Goal: Check status: Check status

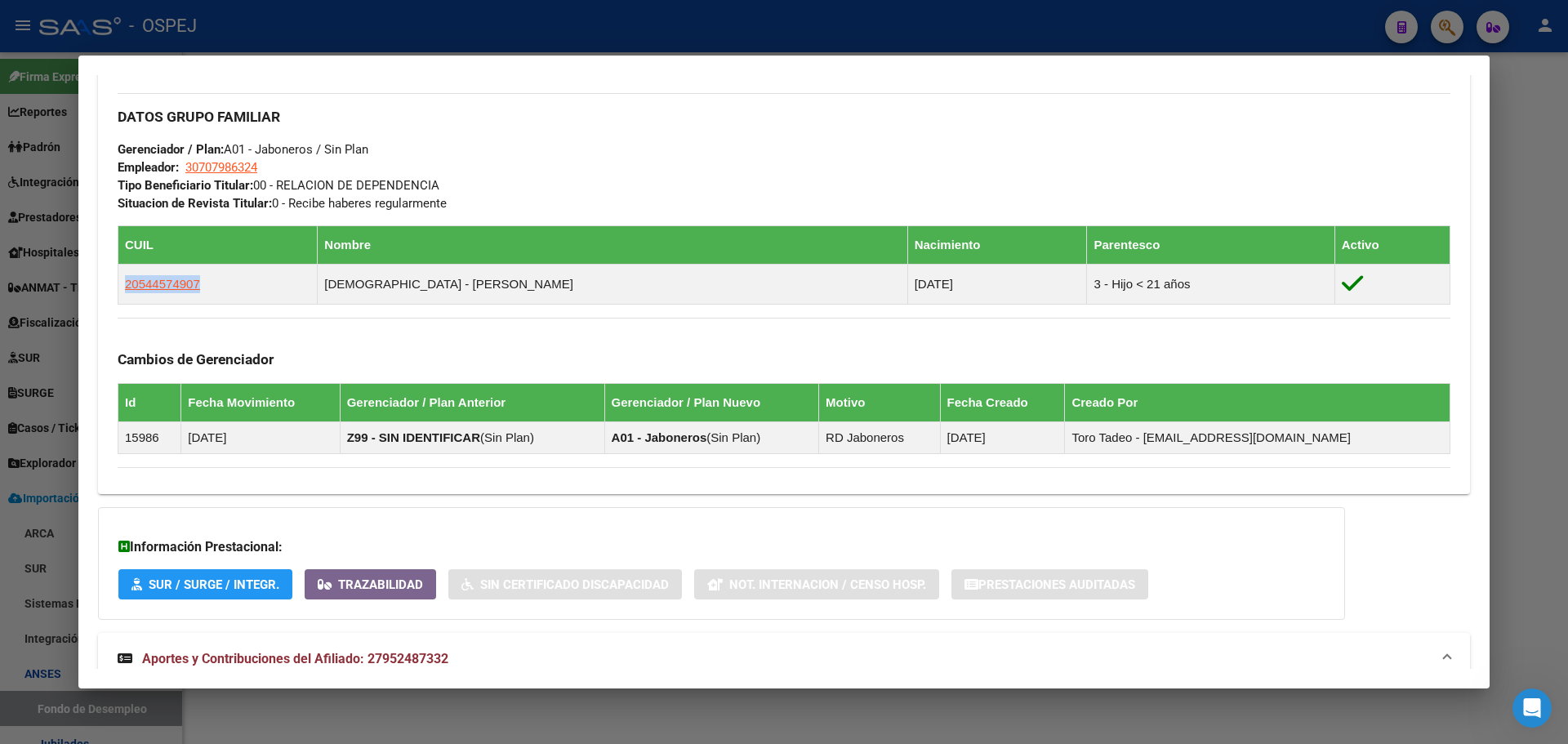
scroll to position [2, 0]
drag, startPoint x: 229, startPoint y: 26, endPoint x: 265, endPoint y: 222, distance: 199.3
click at [225, 30] on div at bounding box center [784, 372] width 1568 height 744
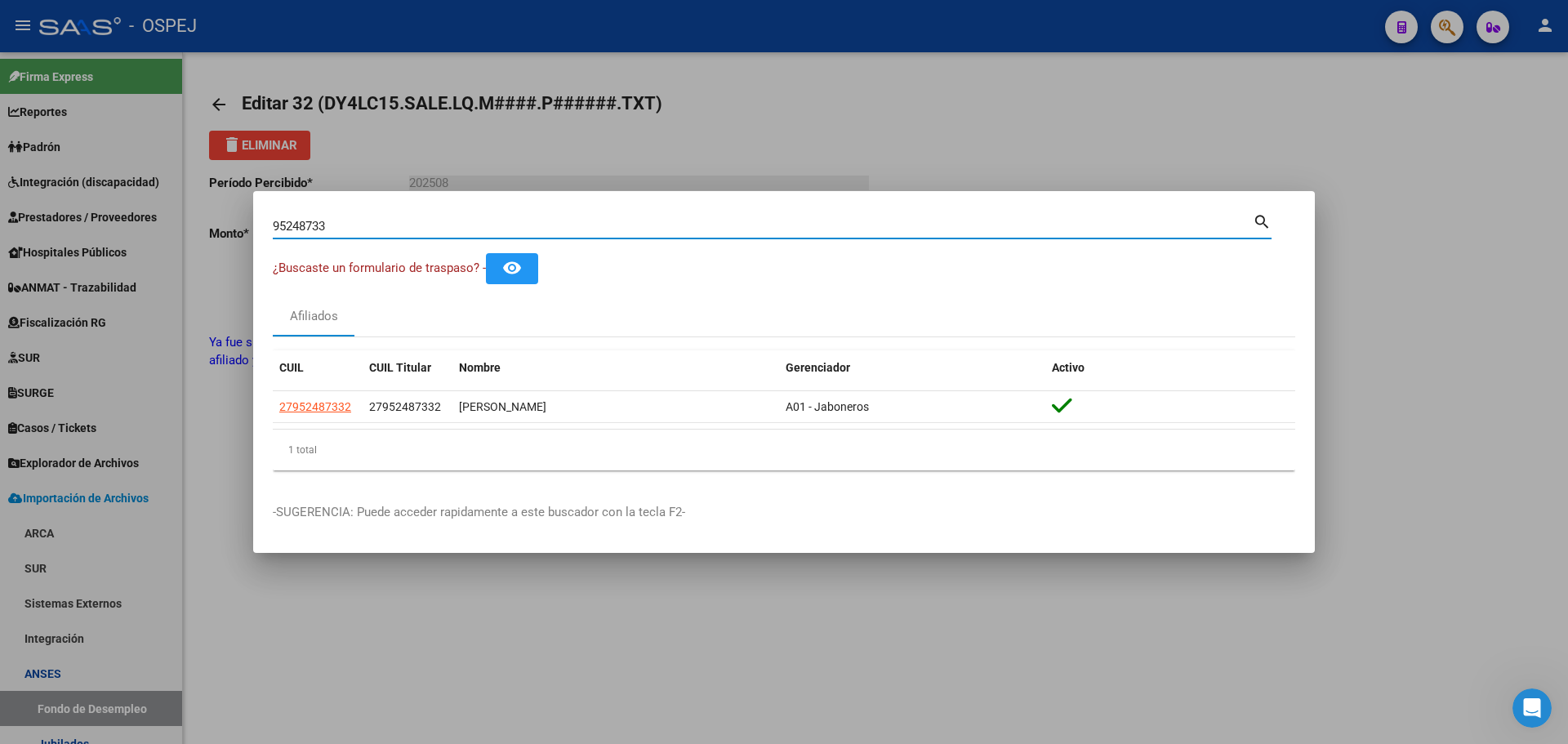
click at [307, 222] on input "95248733" at bounding box center [763, 226] width 980 height 15
paste input "27899511"
type input "27899511"
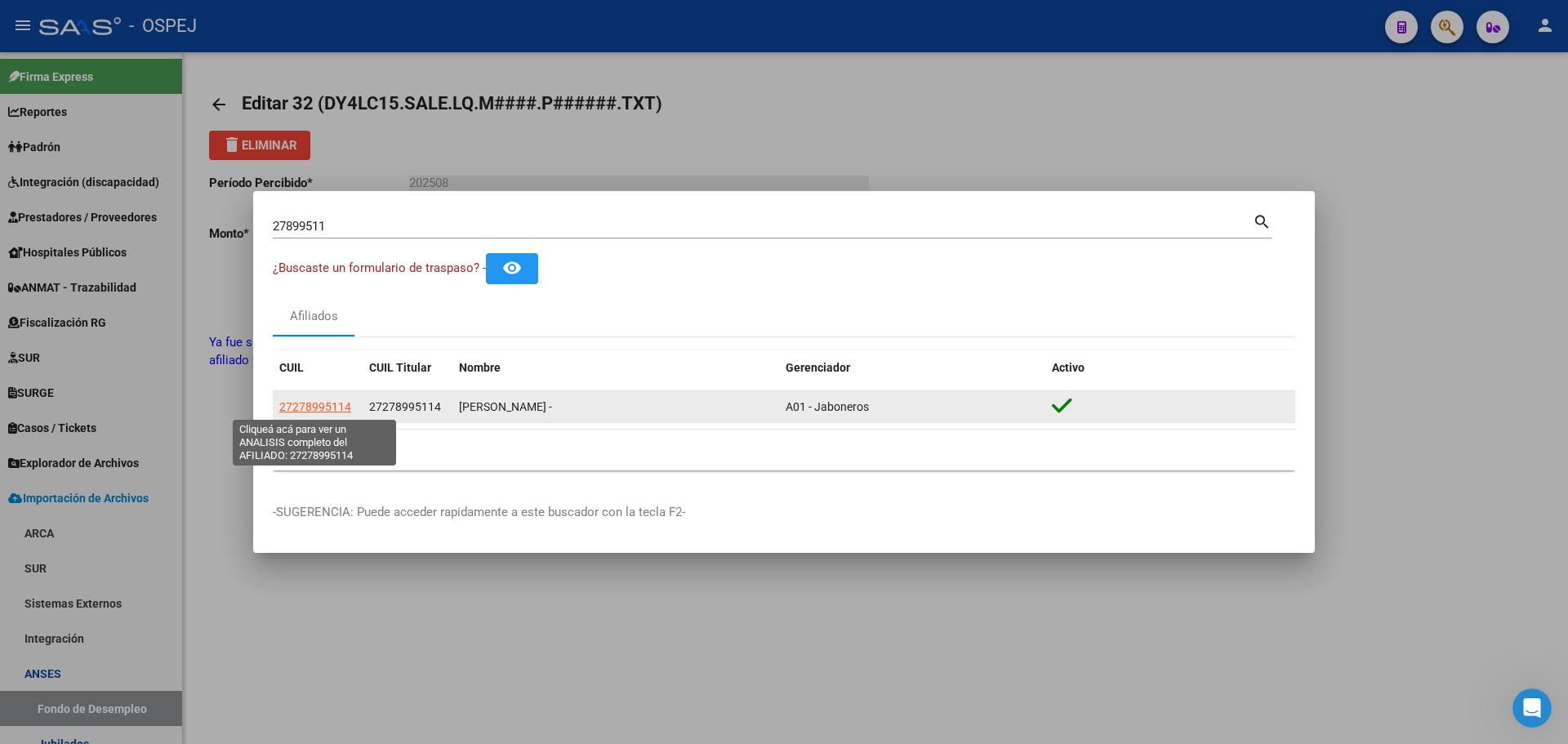
click at [318, 405] on span "27278995114" at bounding box center [315, 407] width 72 height 13
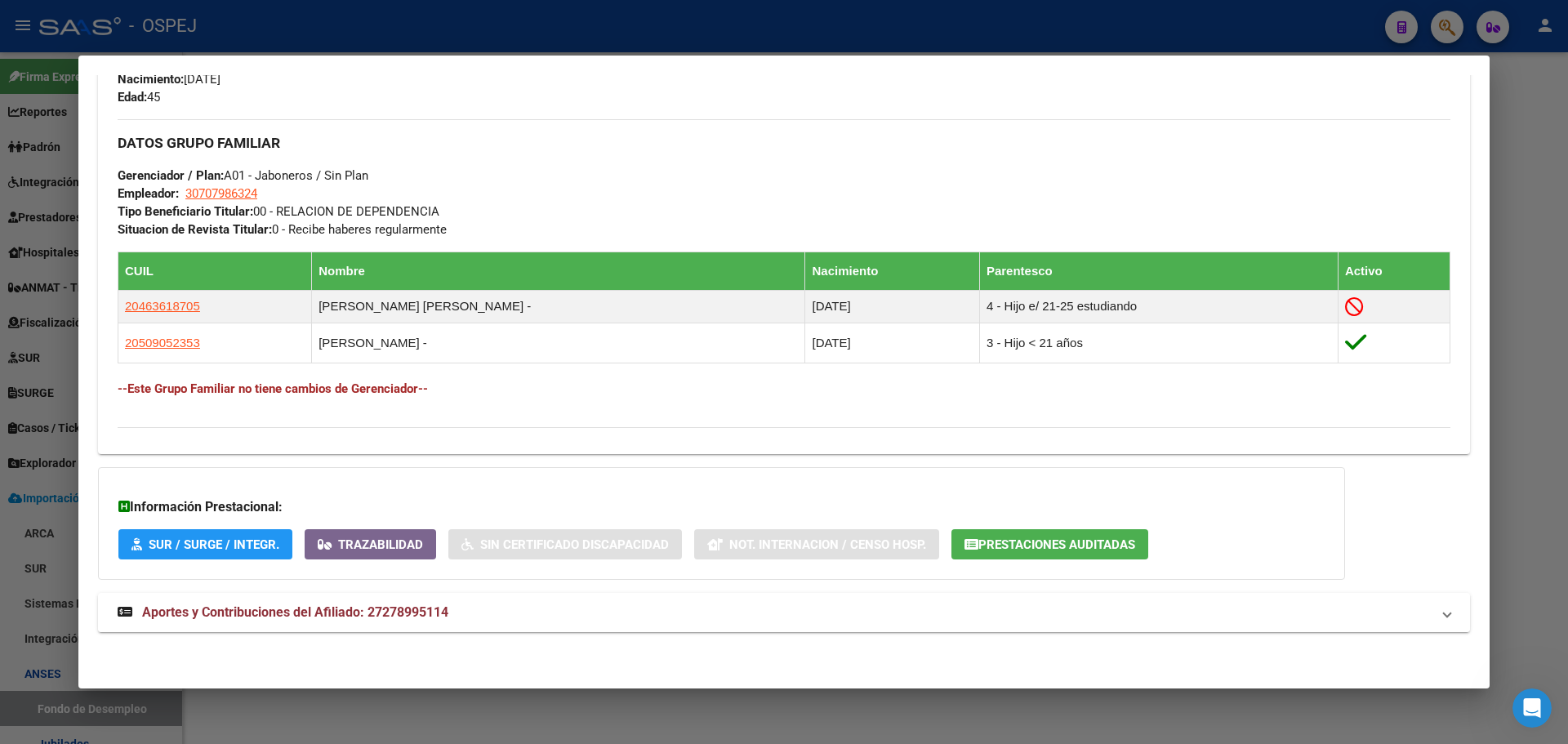
click at [496, 607] on mat-panel-title "Aportes y Contribuciones del Afiliado: 27278995114" at bounding box center [774, 612] width 1313 height 20
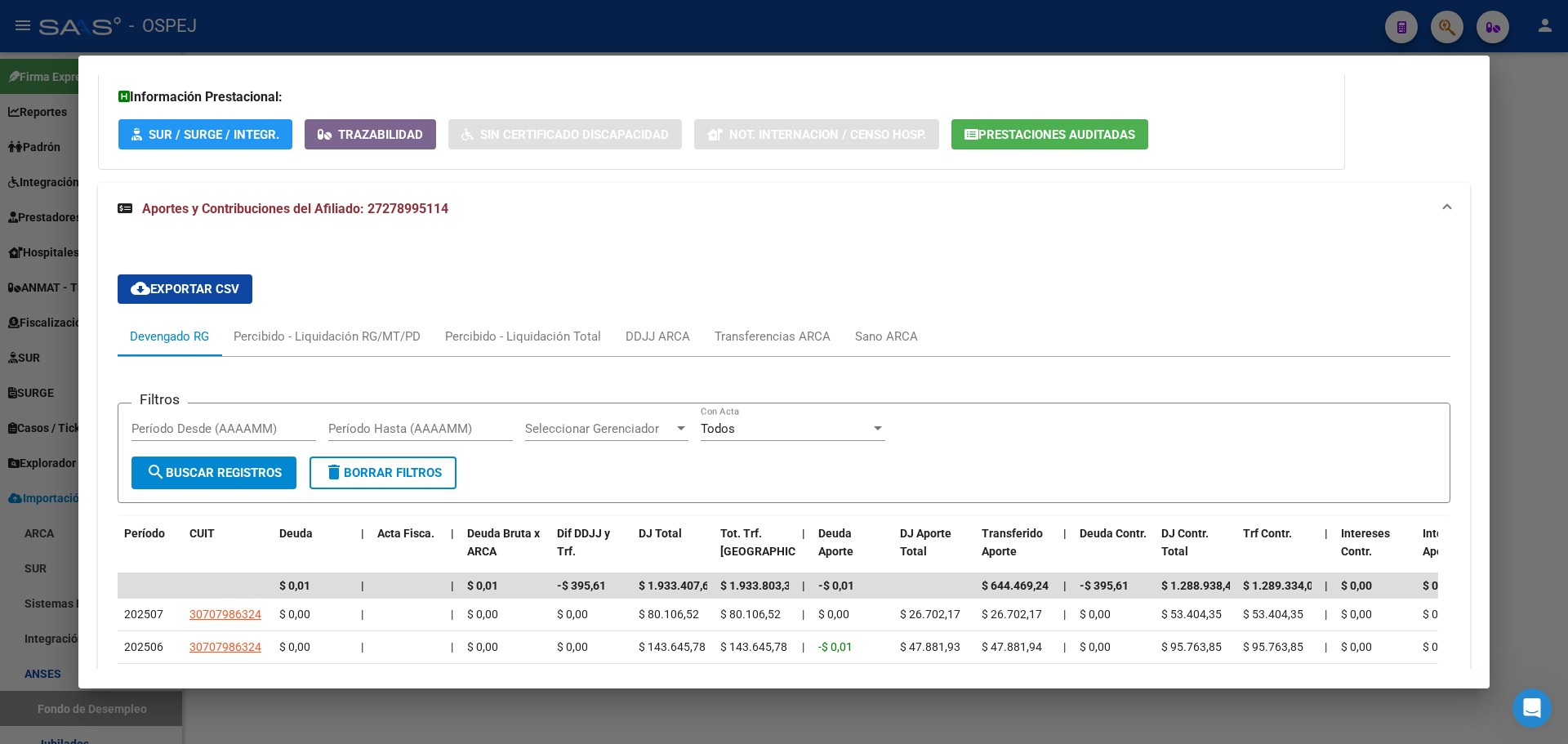
scroll to position [1475, 0]
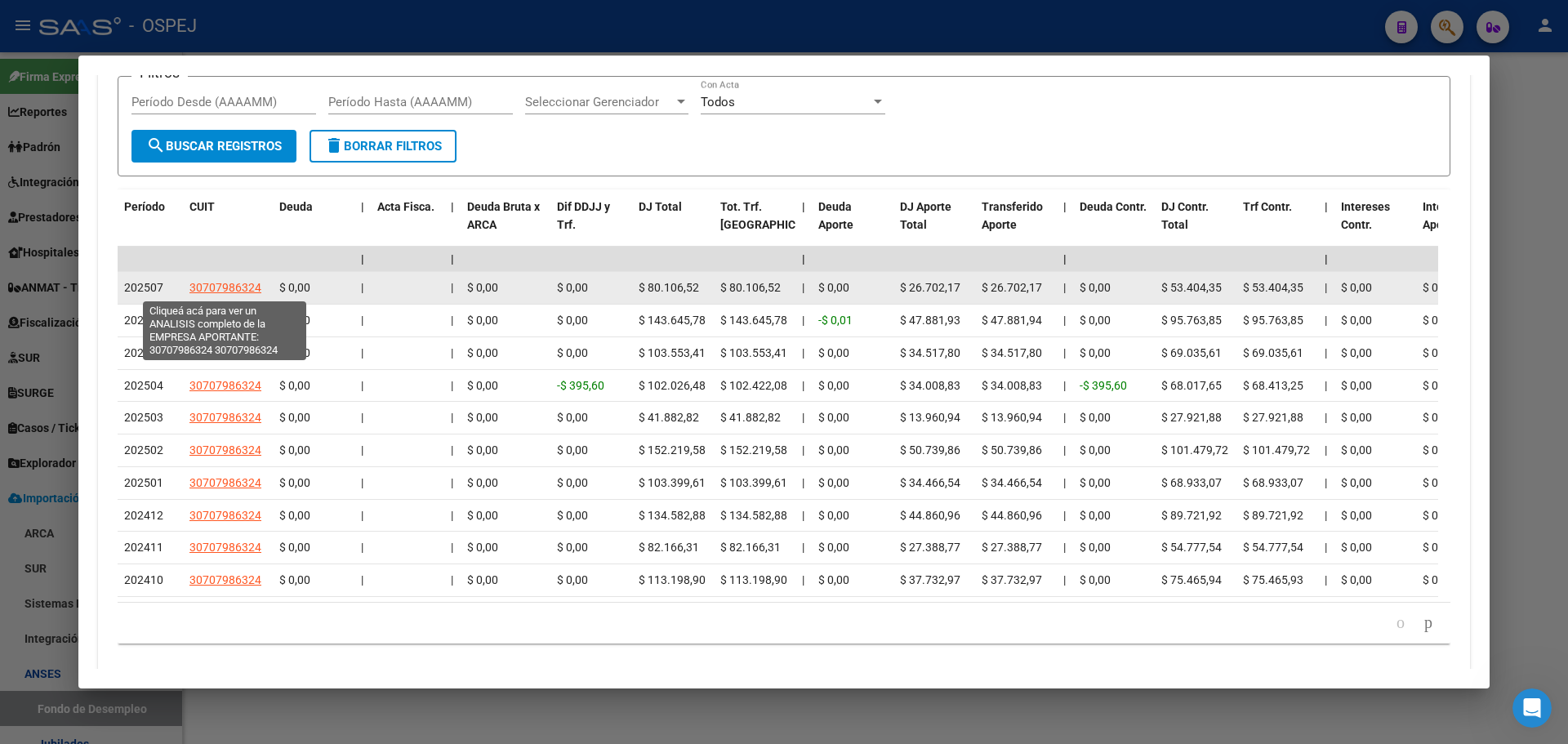
click at [213, 285] on span "30707986324" at bounding box center [224, 288] width 72 height 13
type textarea "30707986324"
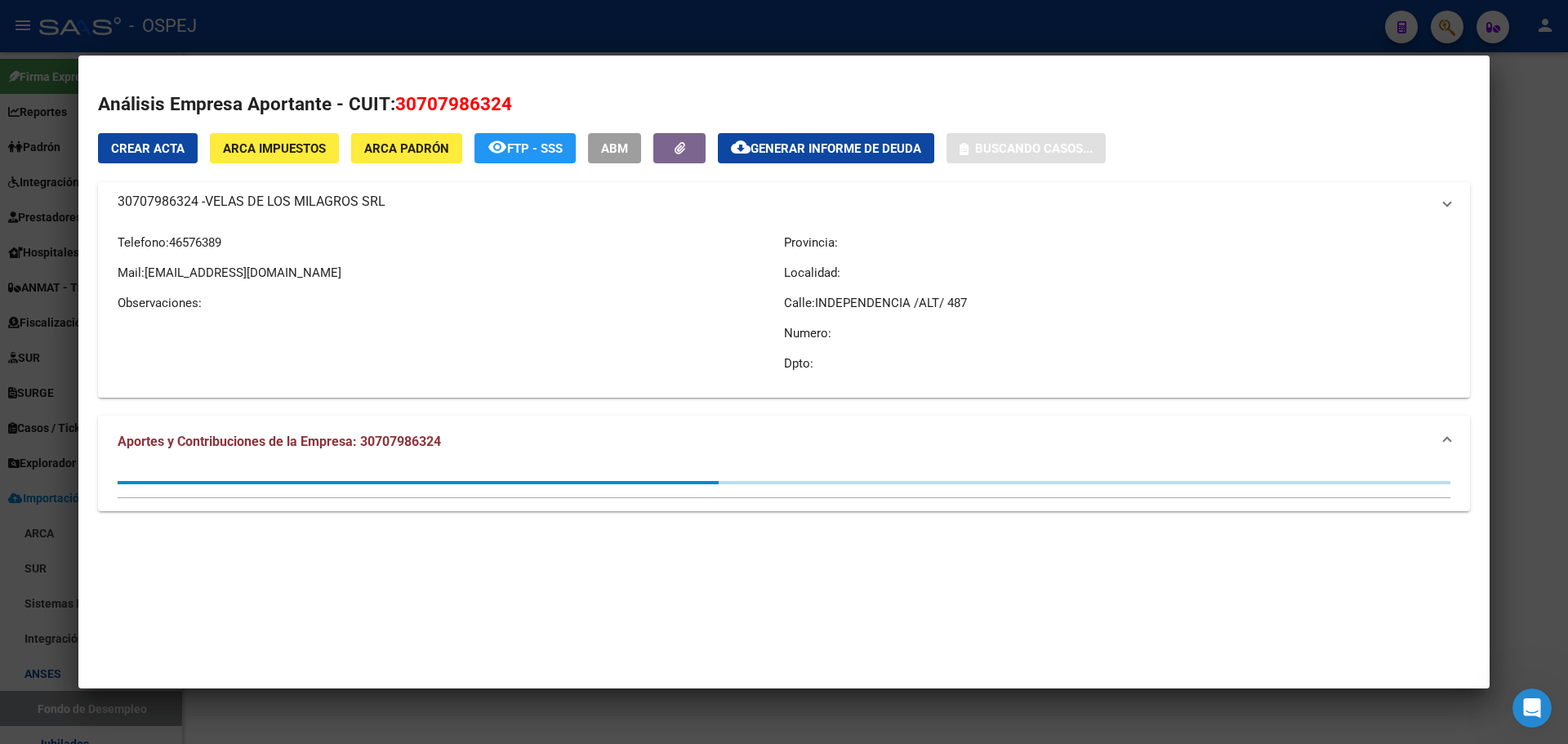
click at [39, 90] on div at bounding box center [784, 372] width 1568 height 744
